Goal: Task Accomplishment & Management: Manage account settings

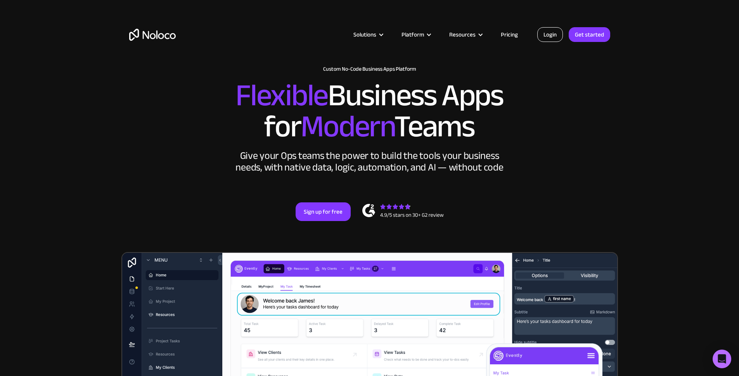
click at [544, 37] on link "Login" at bounding box center [550, 34] width 26 height 15
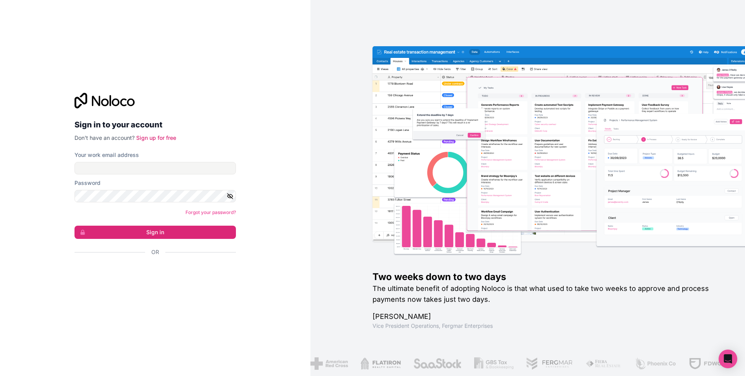
click at [40, 221] on div "Sign in to your account Don't have an account? Sign up for free Your work email…" at bounding box center [155, 188] width 310 height 376
click at [274, 275] on div "Sign in to your account Don't have an account? Sign up for free Your work email…" at bounding box center [155, 188] width 310 height 376
click at [100, 170] on input "Your work email address" at bounding box center [154, 168] width 161 height 12
click at [63, 171] on div "Sign in to your account Don't have an account? Sign up for free Your work email…" at bounding box center [155, 188] width 310 height 376
